Goal: Task Accomplishment & Management: Complete application form

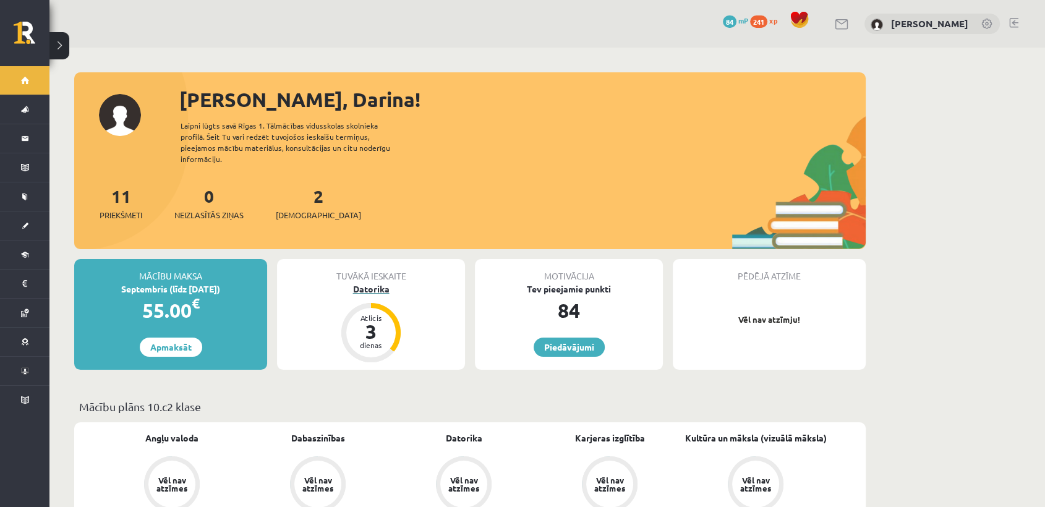
click at [371, 283] on div "Datorika" at bounding box center [371, 289] width 188 height 13
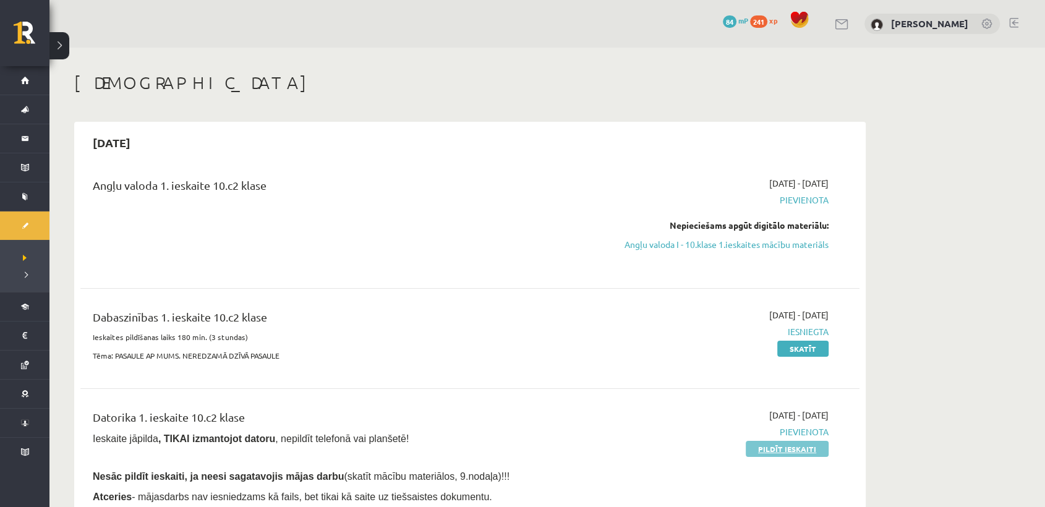
click at [754, 447] on link "Pildīt ieskaiti" at bounding box center [787, 449] width 83 height 16
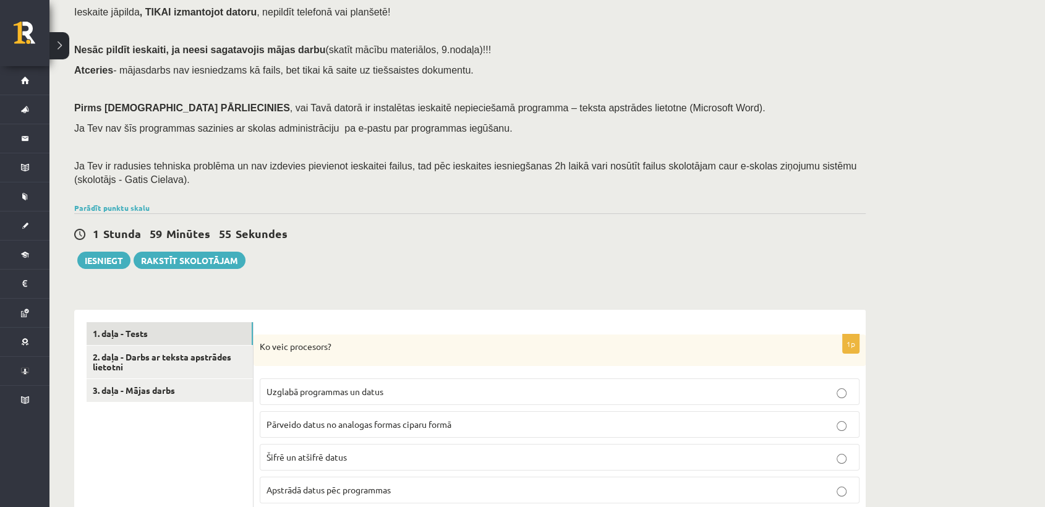
scroll to position [74, 0]
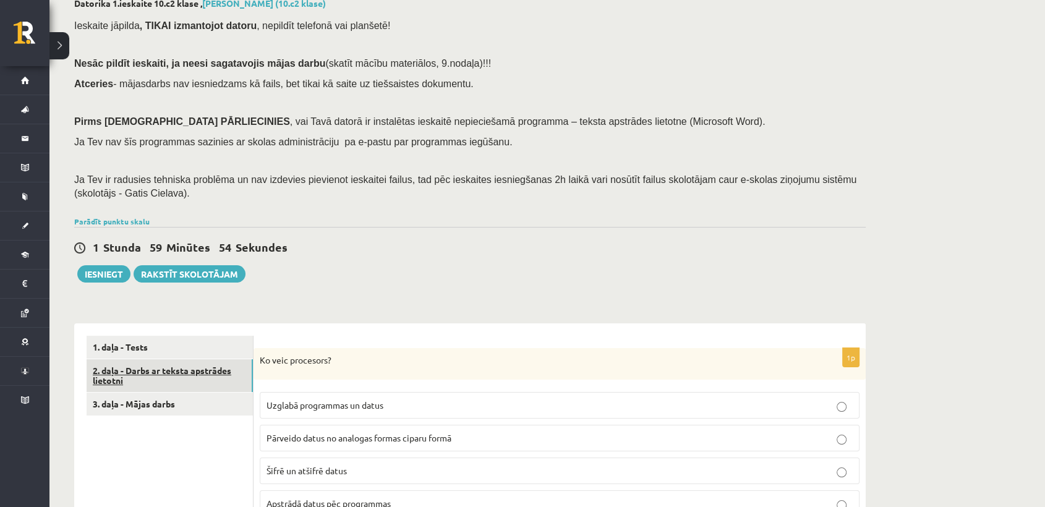
click at [222, 364] on link "2. daļa - Darbs ar teksta apstrādes lietotni" at bounding box center [170, 375] width 166 height 33
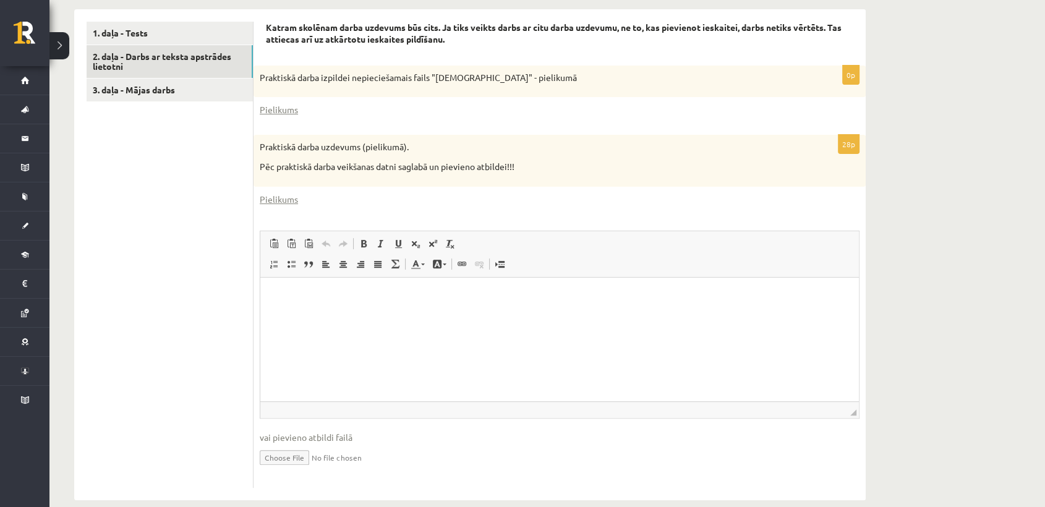
scroll to position [407, 0]
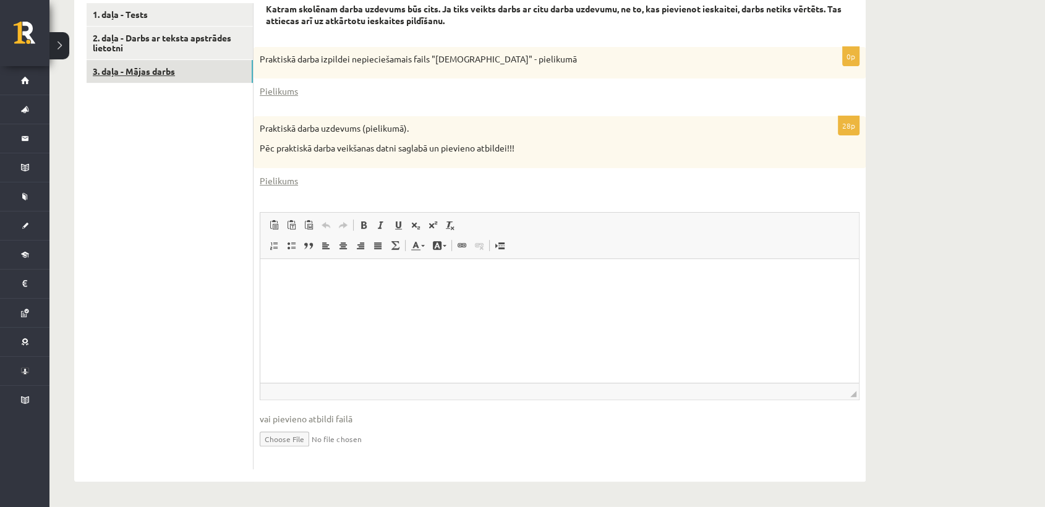
click at [178, 67] on link "3. daļa - Mājas darbs" at bounding box center [170, 71] width 166 height 23
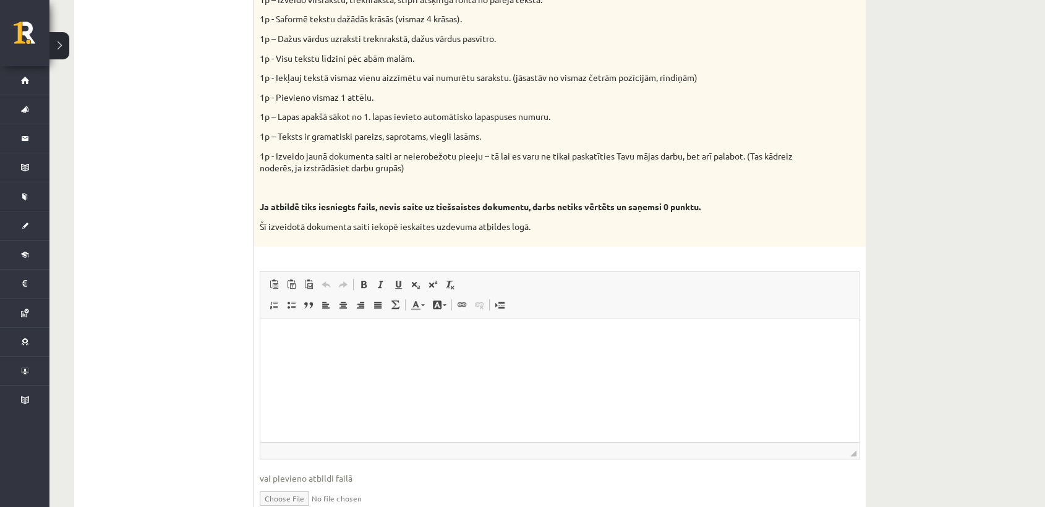
scroll to position [573, 0]
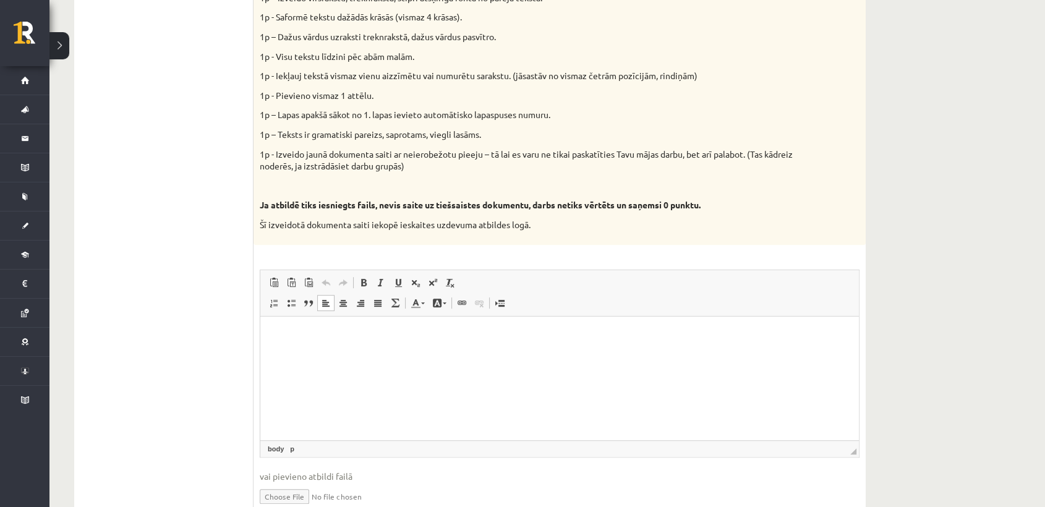
click at [680, 346] on html at bounding box center [559, 335] width 599 height 38
drag, startPoint x: 680, startPoint y: 346, endPoint x: 532, endPoint y: 334, distance: 148.9
click at [532, 334] on p "Визуальный текстовый редактор, wiswyg-editor-user-answer-47024820937000" at bounding box center [560, 334] width 574 height 13
click at [560, 350] on span "Вставить" at bounding box center [569, 344] width 44 height 18
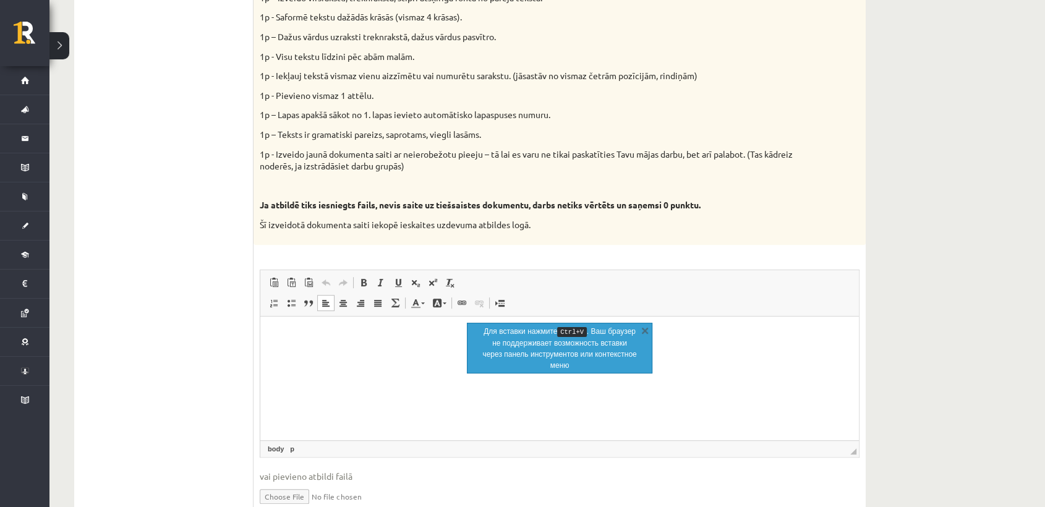
click at [352, 354] on html at bounding box center [559, 335] width 599 height 38
click at [309, 339] on p "Визуальный текстовый редактор, wiswyg-editor-user-answer-47024820937000" at bounding box center [560, 334] width 574 height 13
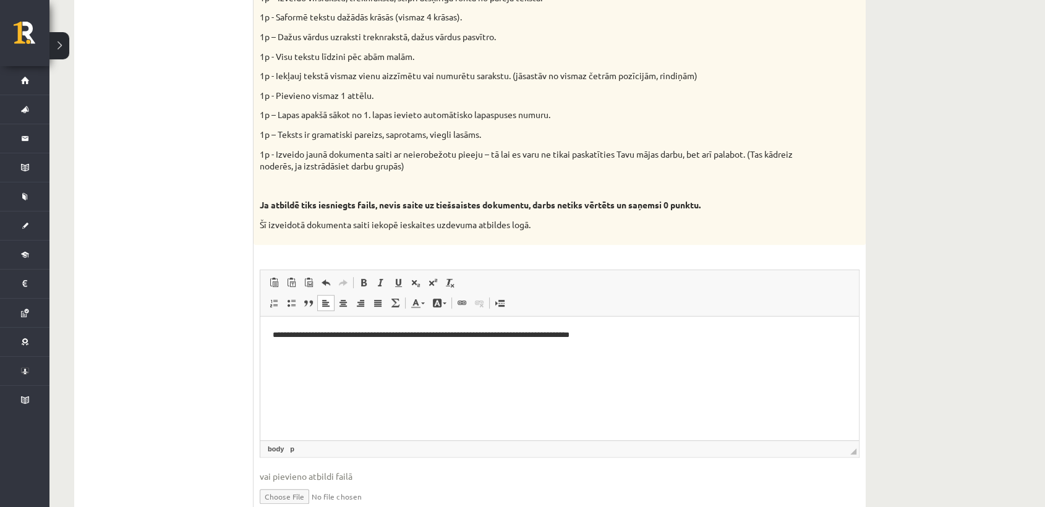
drag, startPoint x: 903, startPoint y: 647, endPoint x: 643, endPoint y: 330, distance: 410.3
click at [643, 330] on p "**********" at bounding box center [560, 334] width 574 height 13
drag, startPoint x: 669, startPoint y: 336, endPoint x: 213, endPoint y: 323, distance: 455.9
click at [260, 323] on html "**********" at bounding box center [559, 335] width 599 height 38
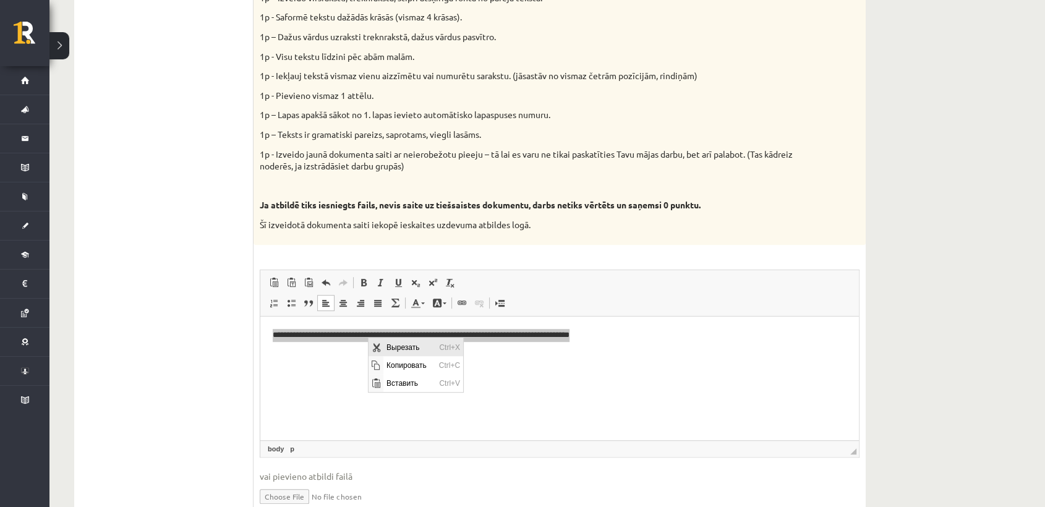
click at [403, 346] on span "Вырезать" at bounding box center [409, 347] width 53 height 18
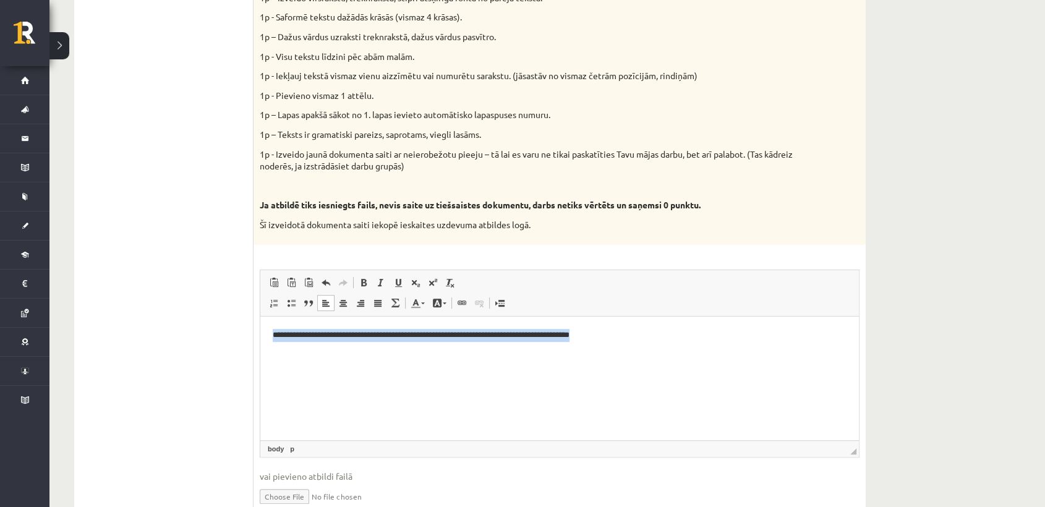
drag, startPoint x: 273, startPoint y: 331, endPoint x: 693, endPoint y: 346, distance: 420.1
click at [693, 346] on html "**********" at bounding box center [559, 335] width 599 height 38
copy p "**********"
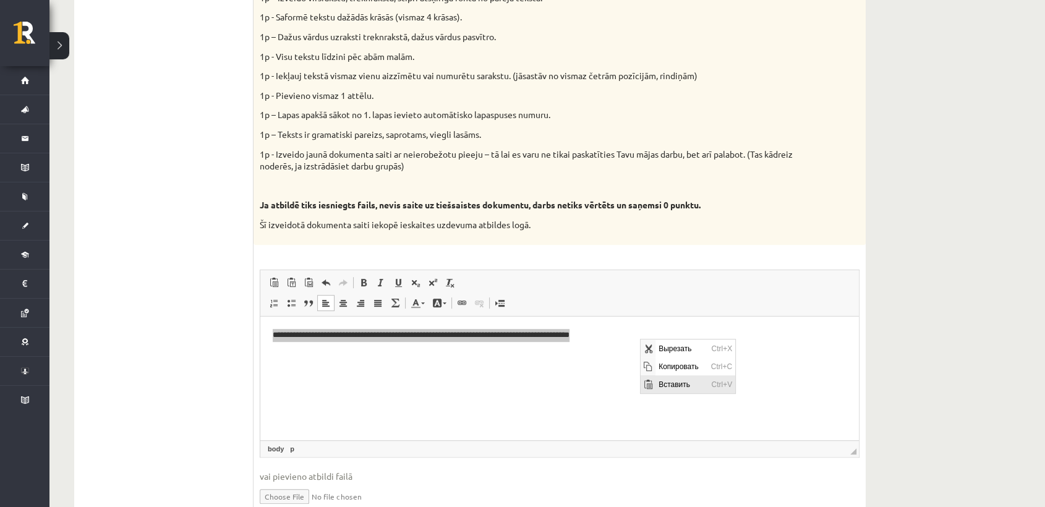
click at [656, 383] on span "Вставить" at bounding box center [681, 384] width 53 height 18
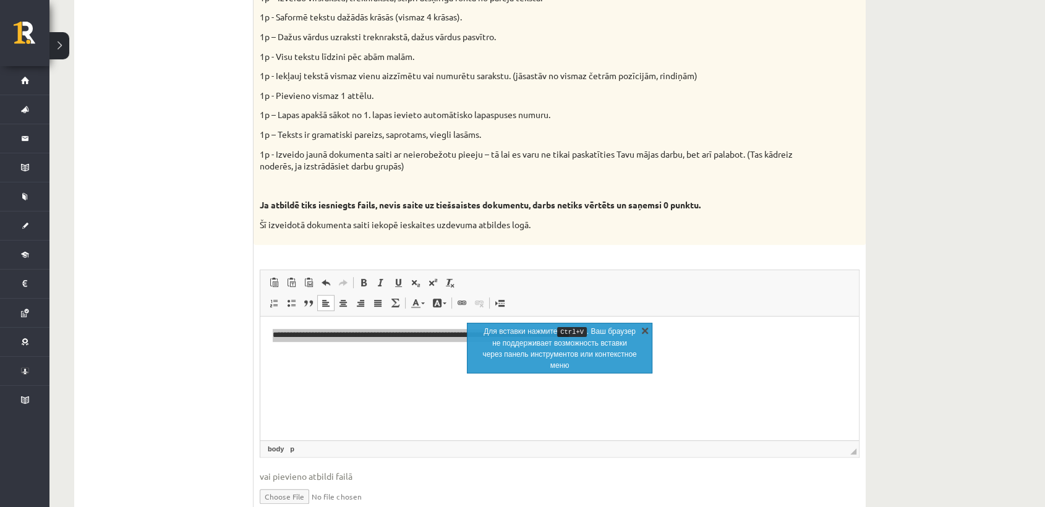
click at [643, 328] on link "X" at bounding box center [645, 330] width 12 height 12
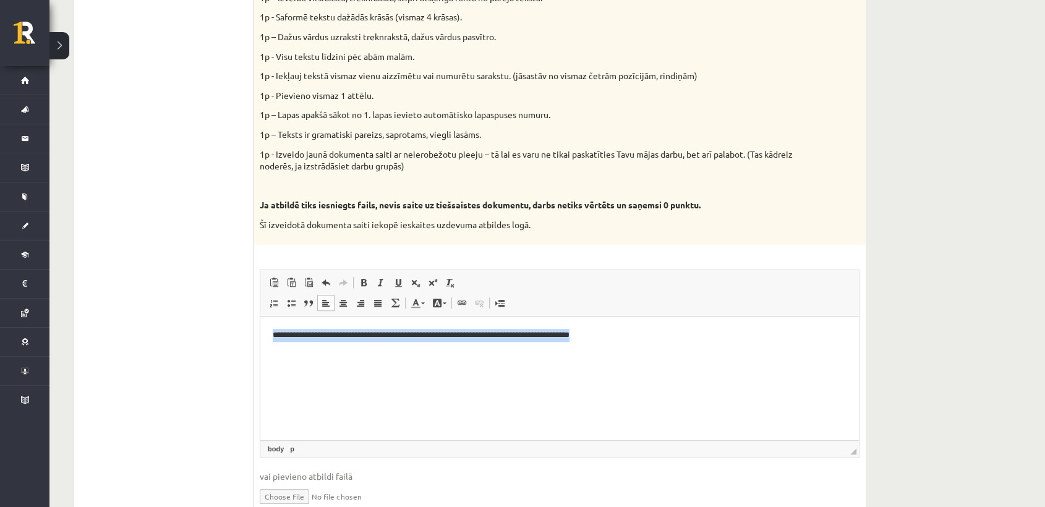
drag, startPoint x: 273, startPoint y: 334, endPoint x: 659, endPoint y: 326, distance: 385.9
click at [659, 326] on html "**********" at bounding box center [559, 335] width 599 height 38
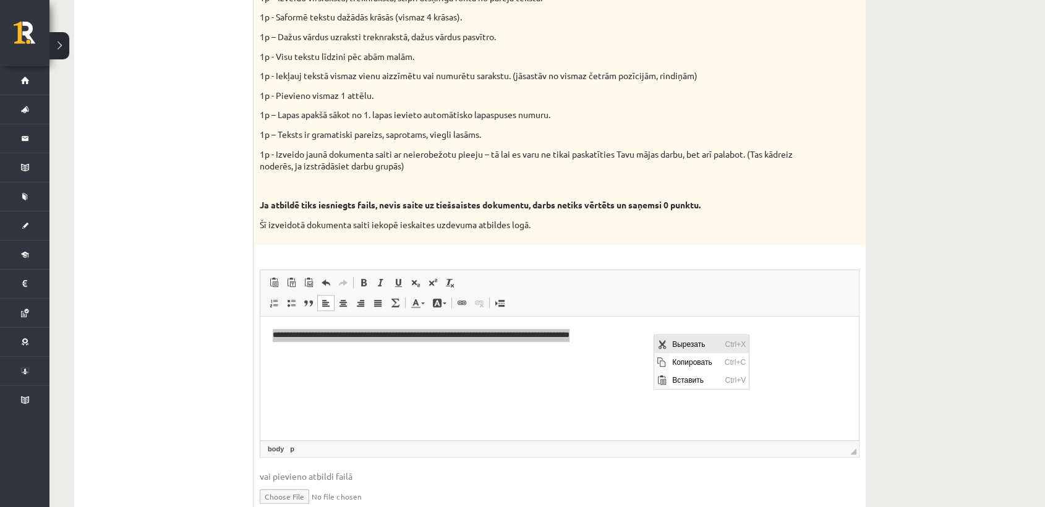
click at [677, 344] on span "Вырезать" at bounding box center [695, 344] width 53 height 18
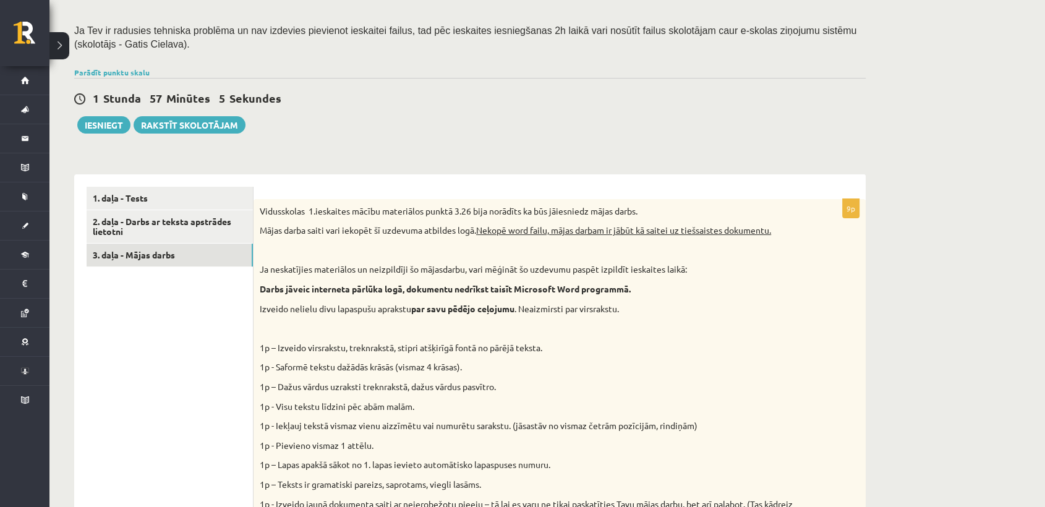
scroll to position [222, 0]
click at [498, 229] on u "Nekopē word failu, mājas darbam ir jābūt kā saitei uz tiešsaistes dokumentu." at bounding box center [623, 231] width 295 height 11
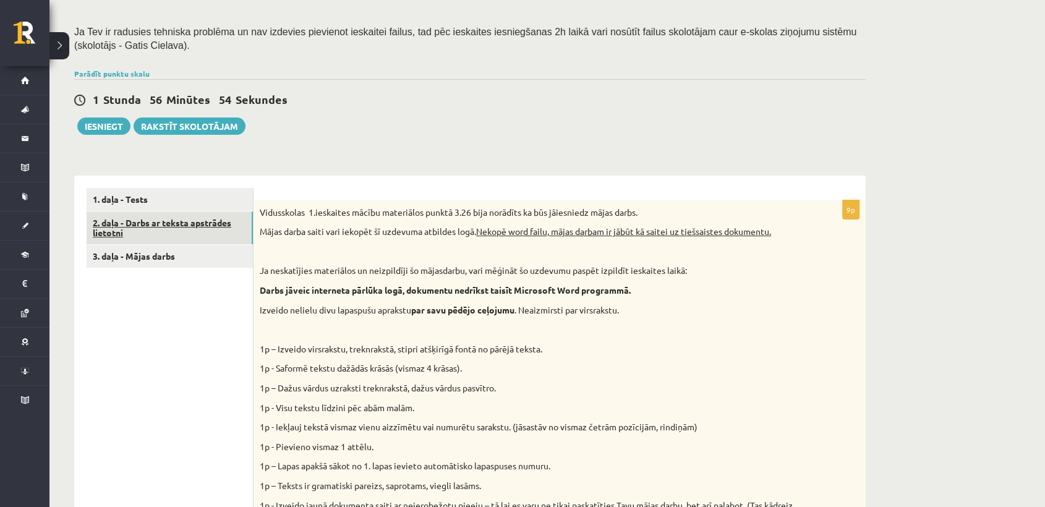
click at [220, 229] on link "2. daļa - Darbs ar teksta apstrādes lietotni" at bounding box center [170, 227] width 166 height 33
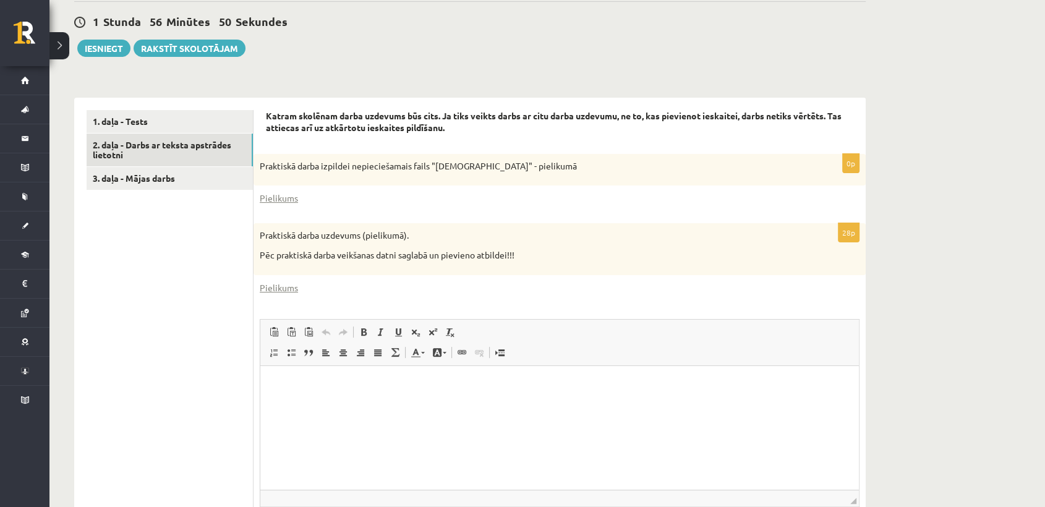
scroll to position [295, 0]
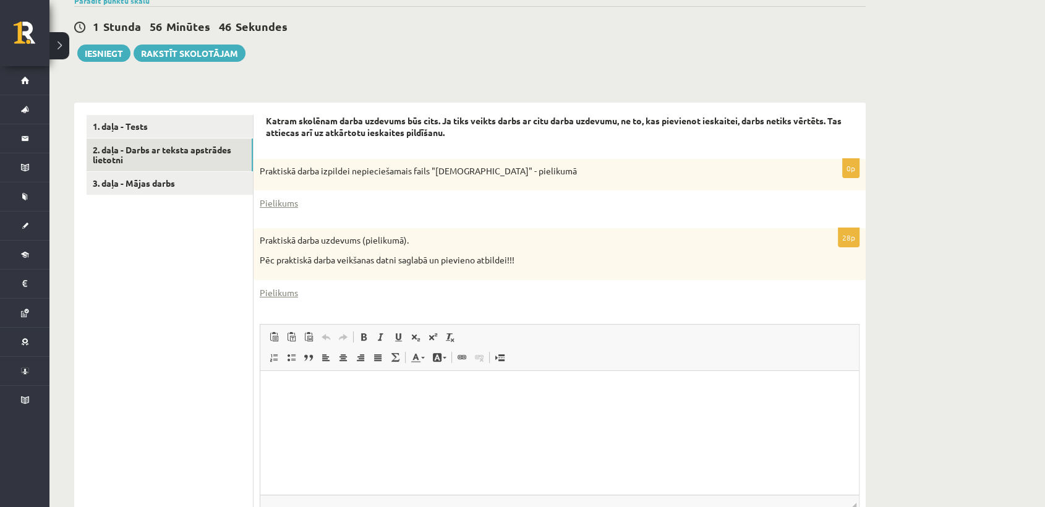
click at [462, 174] on p "Praktiskā darba izpildei nepieciešamais fails "[DEMOGRAPHIC_DATA]" - pielikumā" at bounding box center [529, 171] width 538 height 12
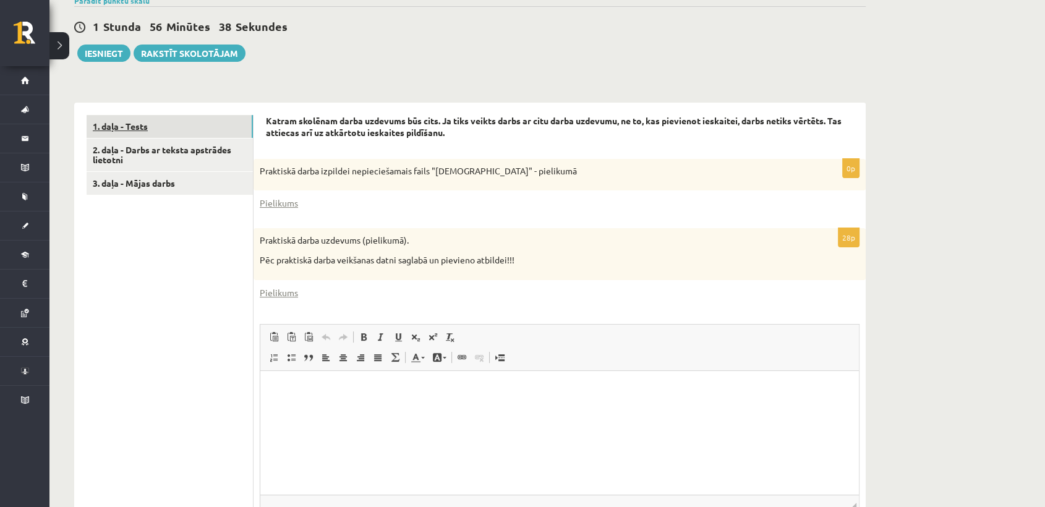
click at [144, 124] on link "1. daļa - Tests" at bounding box center [170, 126] width 166 height 23
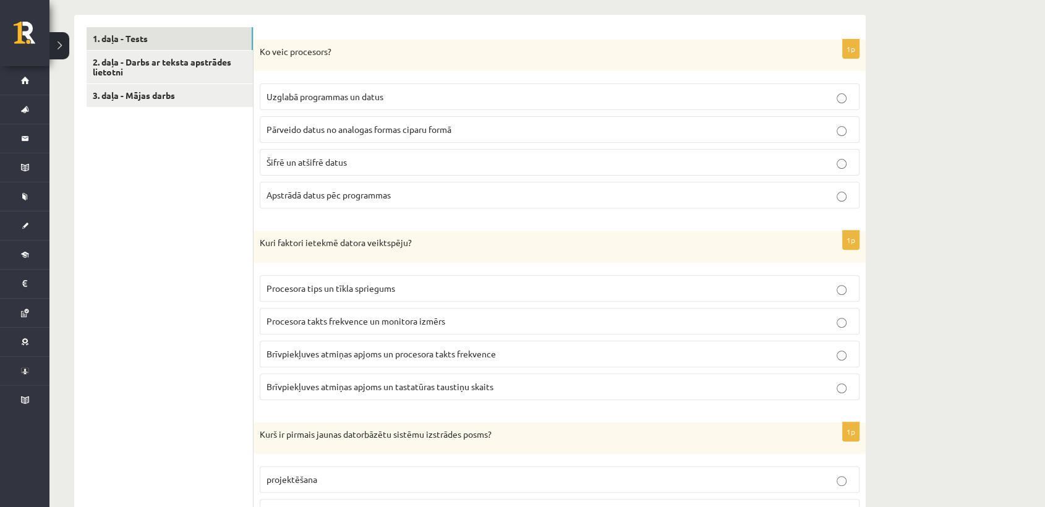
scroll to position [378, 0]
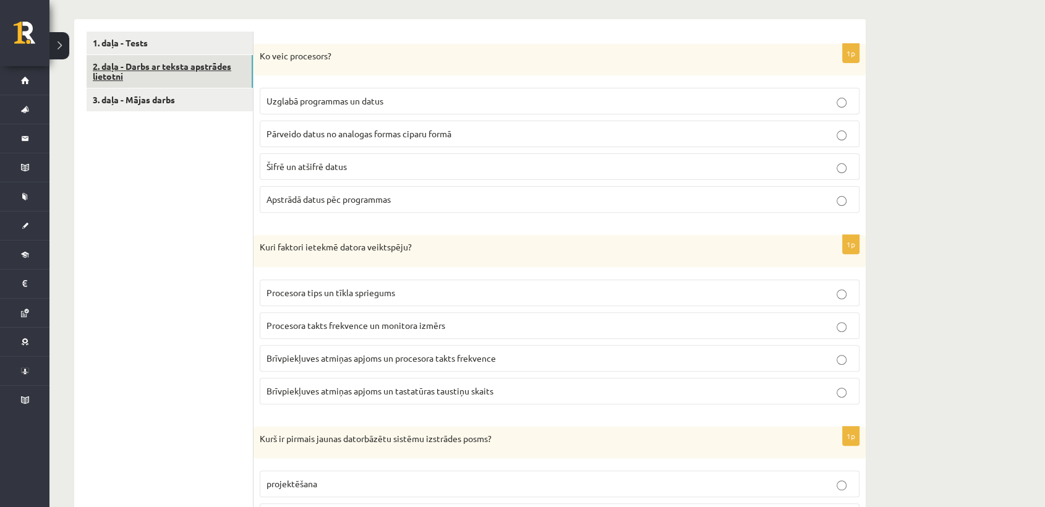
click at [235, 74] on link "2. daļa - Darbs ar teksta apstrādes lietotni" at bounding box center [170, 71] width 166 height 33
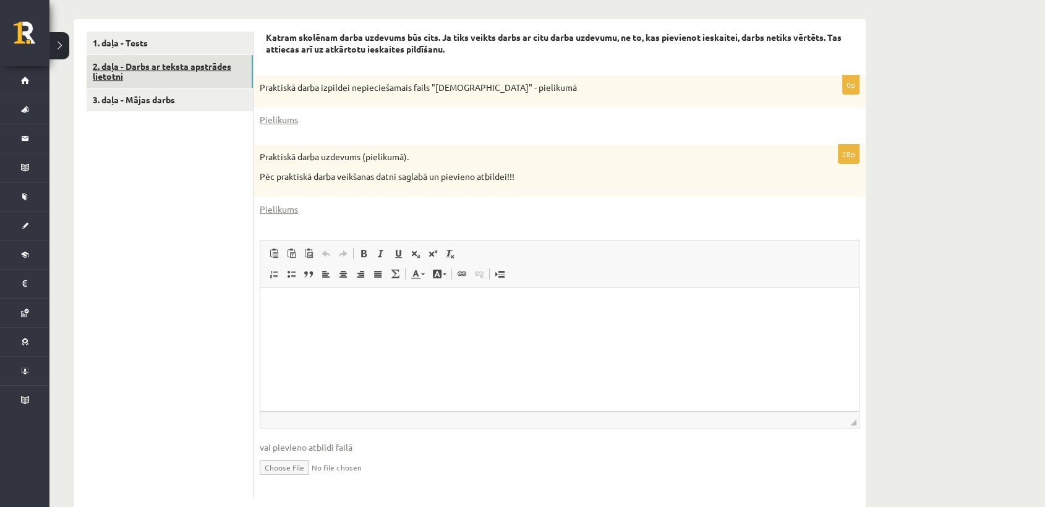
scroll to position [0, 0]
click at [284, 121] on link "Pielikums" at bounding box center [279, 119] width 38 height 13
click at [272, 204] on link "Pielikums" at bounding box center [279, 209] width 38 height 13
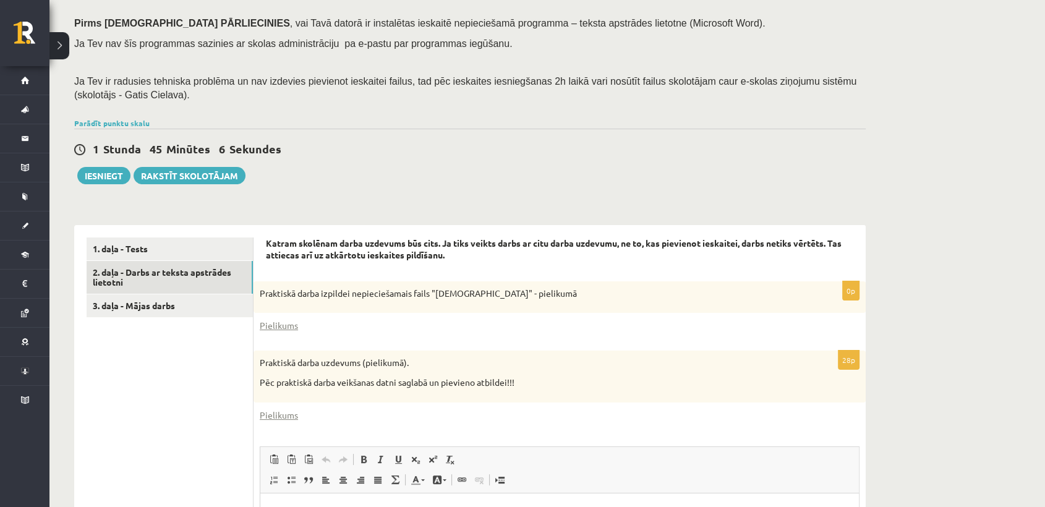
scroll to position [166, 0]
